Goal: Check status

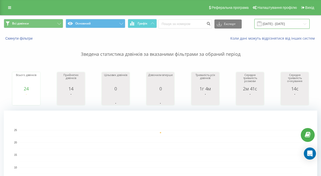
click at [265, 24] on input "[DATE] - [DATE]" at bounding box center [281, 24] width 55 height 10
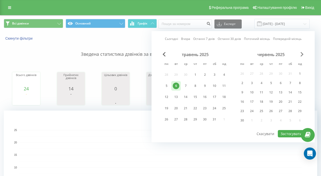
click at [302, 53] on span "Next Month" at bounding box center [301, 54] width 3 height 5
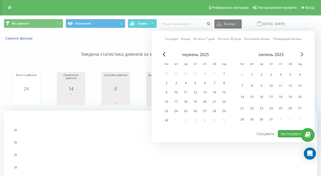
click at [302, 53] on span "Next Month" at bounding box center [301, 54] width 3 height 5
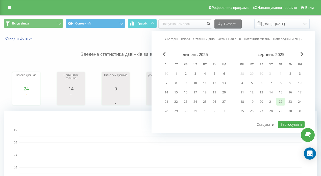
click at [279, 103] on div "22" at bounding box center [280, 101] width 7 height 7
click at [291, 121] on button "Застосувати" at bounding box center [291, 124] width 27 height 7
type input "[DATE] - [DATE]"
